Goal: Information Seeking & Learning: Learn about a topic

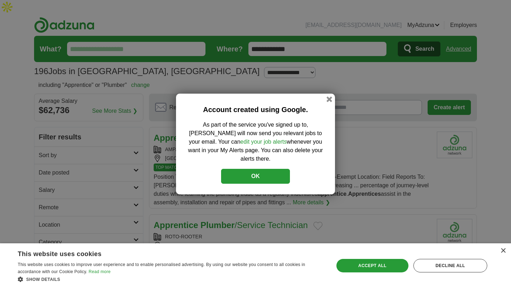
click at [258, 169] on button "OK" at bounding box center [255, 176] width 69 height 15
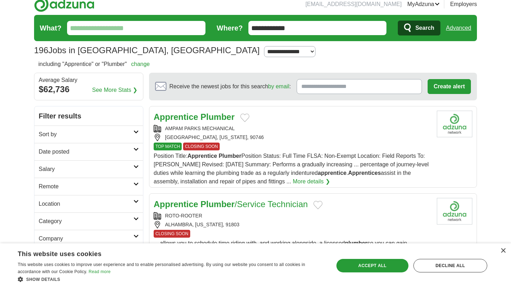
scroll to position [21, 0]
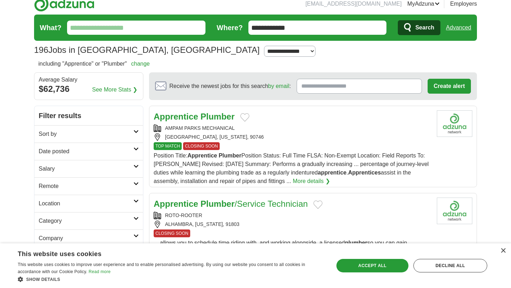
click at [132, 130] on h2 "Sort by" at bounding box center [86, 134] width 95 height 9
click at [125, 147] on select "**********" at bounding box center [89, 154] width 100 height 15
click at [124, 130] on h2 "Sort by" at bounding box center [86, 134] width 95 height 9
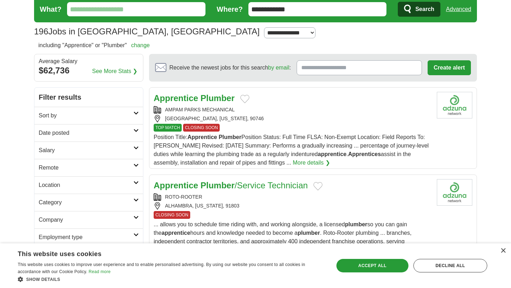
scroll to position [50, 0]
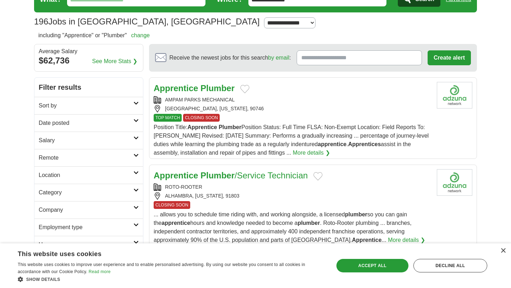
click at [108, 171] on h2 "Location" at bounding box center [86, 175] width 95 height 9
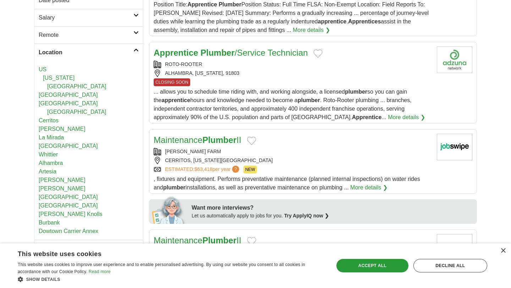
scroll to position [174, 0]
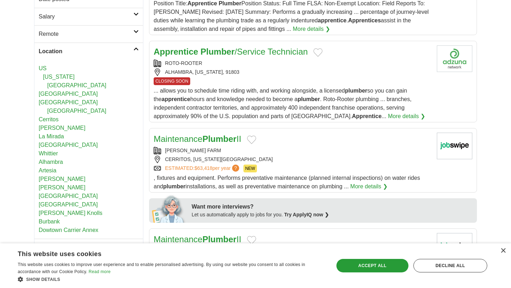
click at [54, 219] on link "Burbank" at bounding box center [49, 222] width 21 height 6
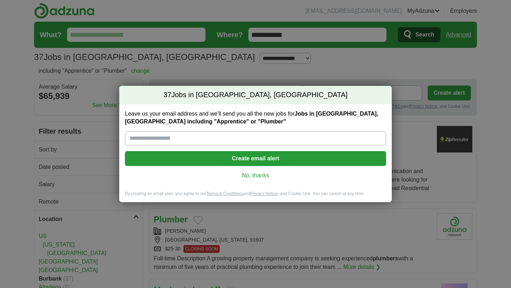
click at [251, 175] on link "No, thanks" at bounding box center [256, 176] width 250 height 8
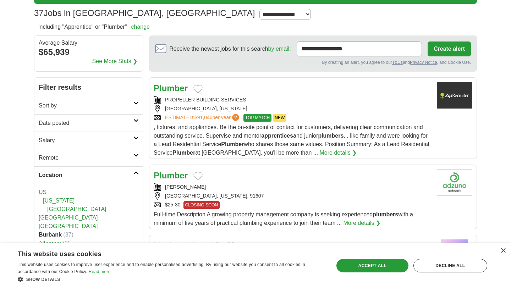
scroll to position [58, 0]
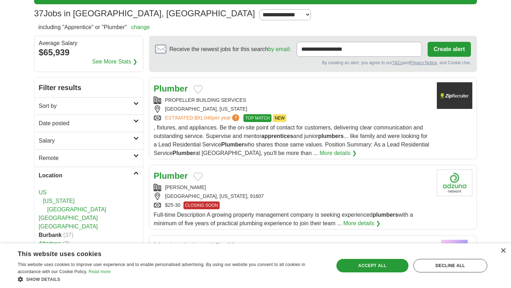
click at [302, 97] on div "PROPELLER BUILDING SERVICES" at bounding box center [293, 100] width 278 height 7
click at [273, 170] on div "Plumber" at bounding box center [293, 176] width 278 height 13
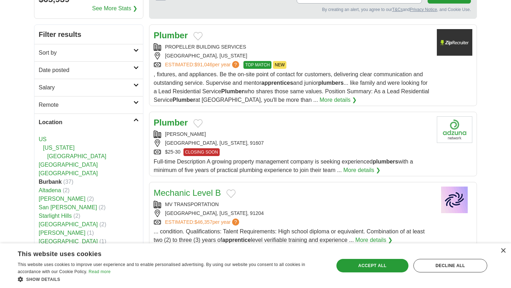
scroll to position [120, 0]
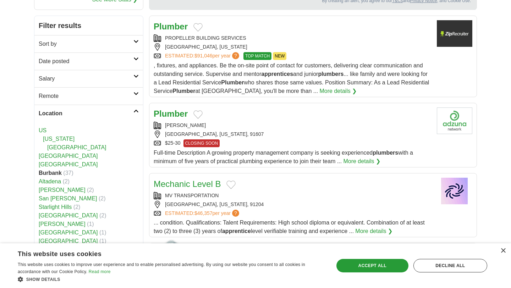
click at [273, 192] on div "MV TRANSPORTATION GLENDALE, CALIFORNIA, 91204 ESTIMATED: $46,357 per year ?" at bounding box center [293, 204] width 278 height 25
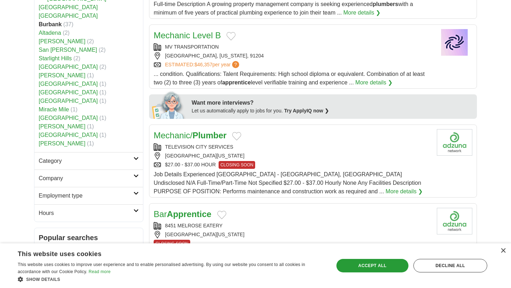
scroll to position [276, 0]
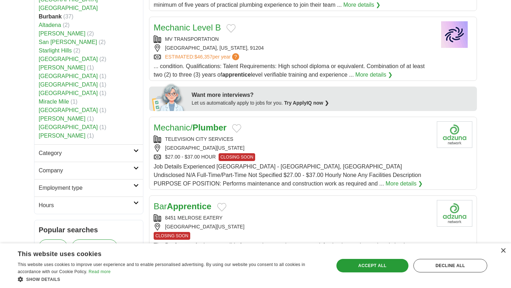
click at [291, 144] on div "LOS ANGELES, CALIFORNIA, 90036" at bounding box center [293, 147] width 278 height 7
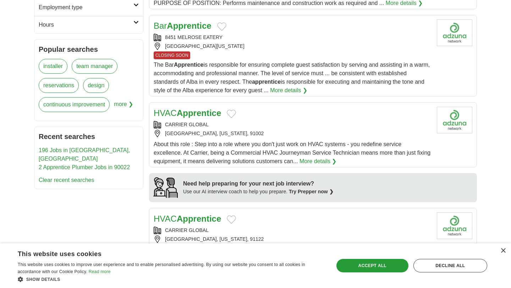
scroll to position [460, 0]
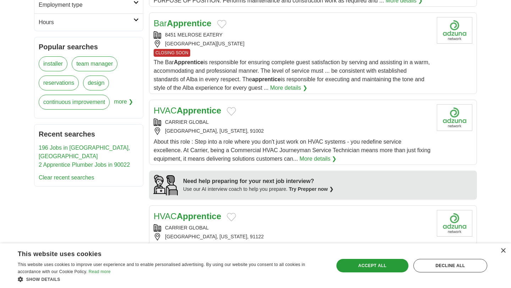
click at [275, 127] on div "ALTADENA, CALIFORNIA, 91002" at bounding box center [293, 130] width 278 height 7
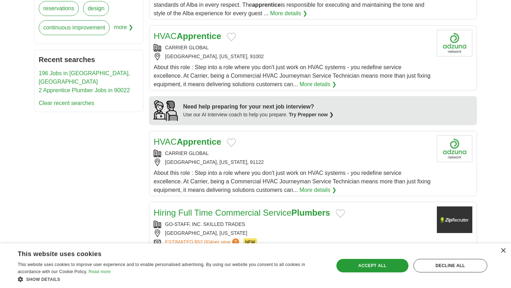
scroll to position [581, 0]
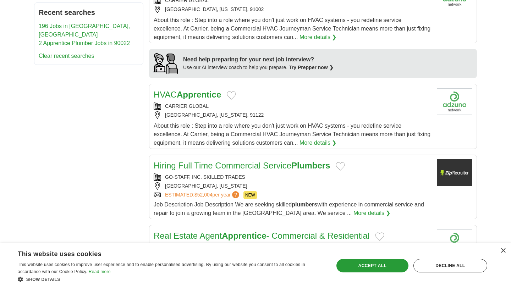
click at [232, 111] on div "PASADENA, CALIFORNIA, 91122" at bounding box center [293, 114] width 278 height 7
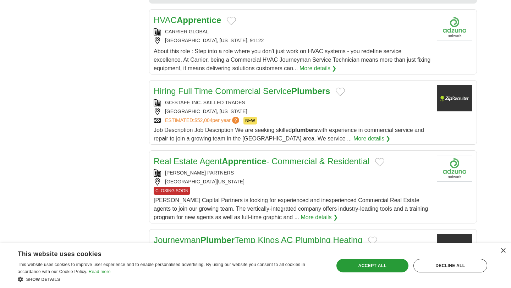
scroll to position [670, 0]
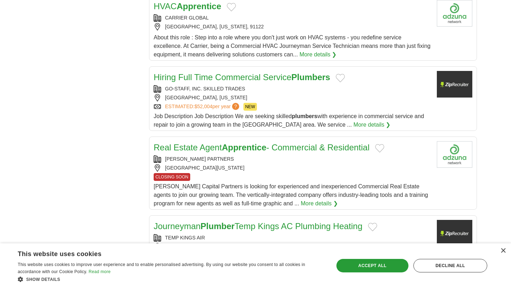
click at [280, 94] on div "BURBANK, CALIFORNIA" at bounding box center [293, 97] width 278 height 7
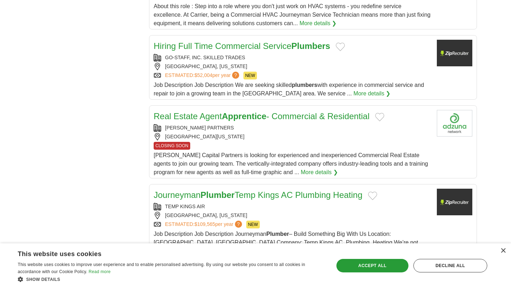
scroll to position [703, 0]
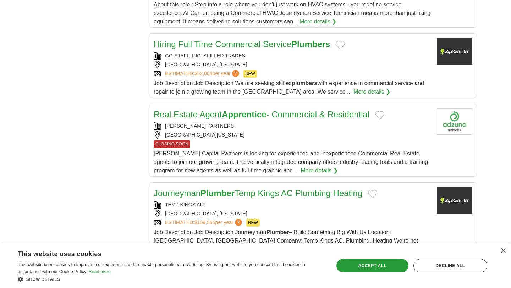
click at [274, 140] on div "CLOSING SOON" at bounding box center [293, 144] width 278 height 8
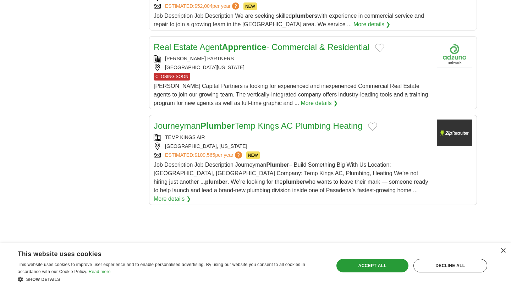
scroll to position [774, 0]
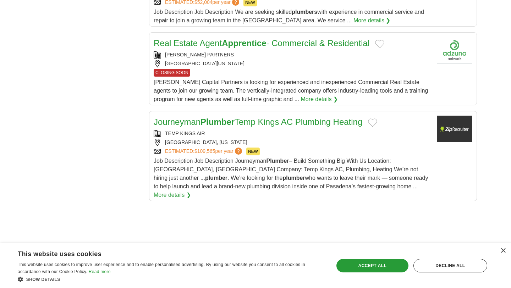
click at [289, 130] on div "TEMP KINGS AIR PASADENA, CALIFORNIA ESTIMATED: $109,565 per year ? NEW" at bounding box center [293, 143] width 278 height 26
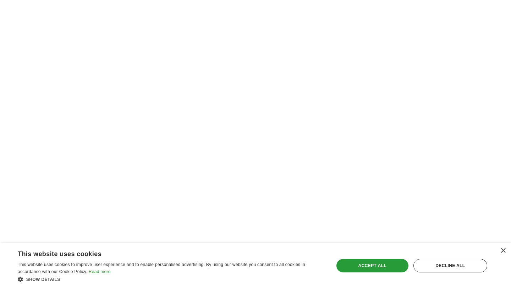
scroll to position [1028, 0]
